Goal: Communication & Community: Answer question/provide support

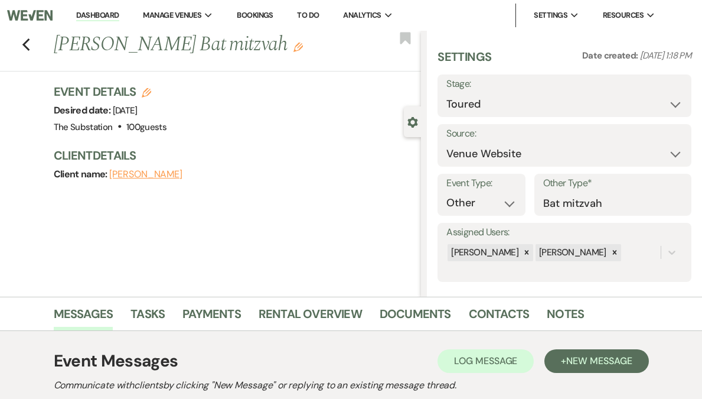
select select "5"
select select "13"
select select "4505"
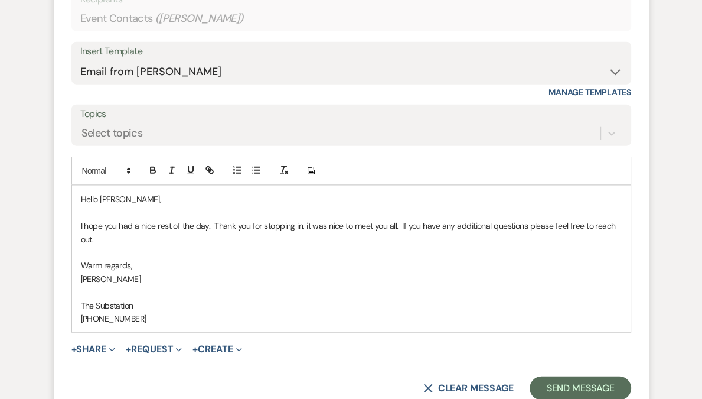
click at [299, 244] on p "I hope you had a nice rest of the day. Thank you for stopping in, it was nice t…" at bounding box center [351, 232] width 541 height 27
click at [410, 241] on p "I hope you had a nice rest of the day. Thank you for stopping in [DATE]. It was…" at bounding box center [351, 232] width 541 height 27
drag, startPoint x: 466, startPoint y: 240, endPoint x: 342, endPoint y: 236, distance: 124.6
click at [342, 236] on p "I hope you had a nice rest of the day. Thank you for stopping in [DATE]. It was…" at bounding box center [351, 232] width 541 height 27
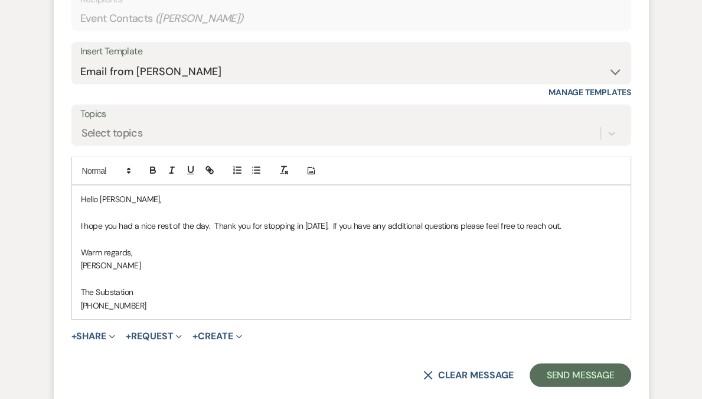
click at [230, 259] on p "Warm regards," at bounding box center [351, 252] width 541 height 13
